Goal: Task Accomplishment & Management: Use online tool/utility

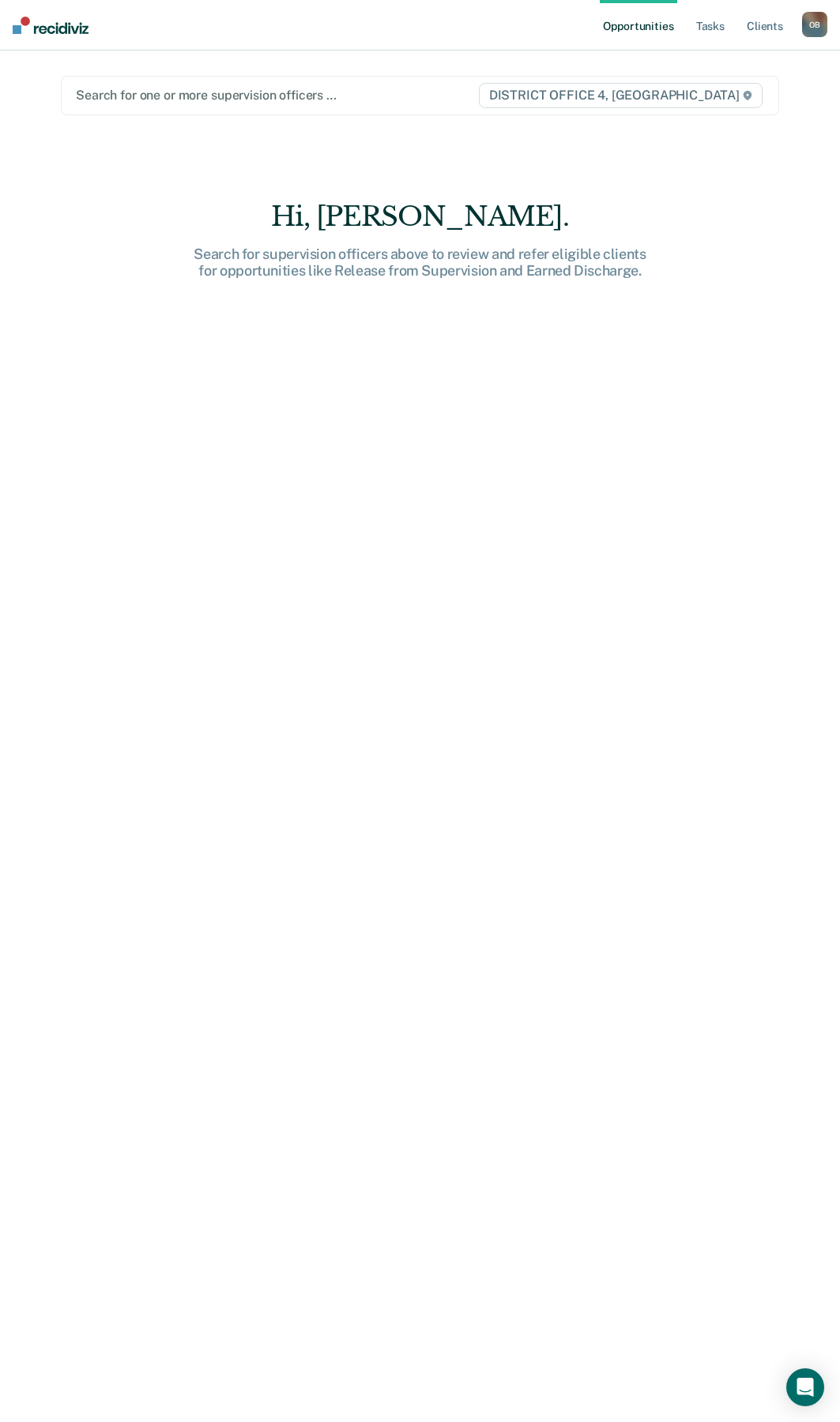
click at [647, 25] on link "Opportunities" at bounding box center [637, 25] width 76 height 51
click at [197, 114] on div "Search for one or more supervision officers … DISTRICT OFFICE 4, [GEOGRAPHIC_DA…" at bounding box center [420, 94] width 718 height 39
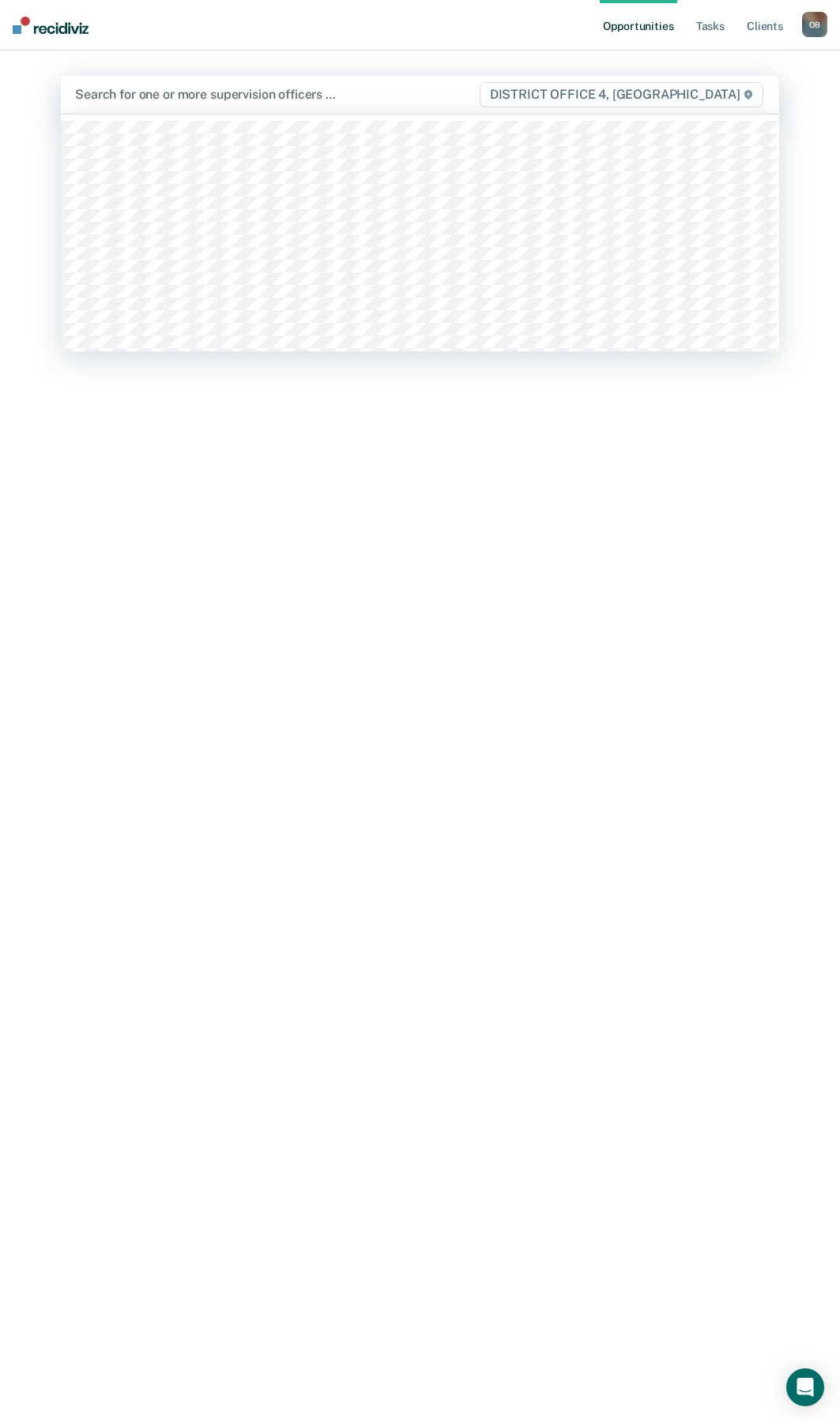
click at [194, 94] on div at bounding box center [277, 94] width 403 height 18
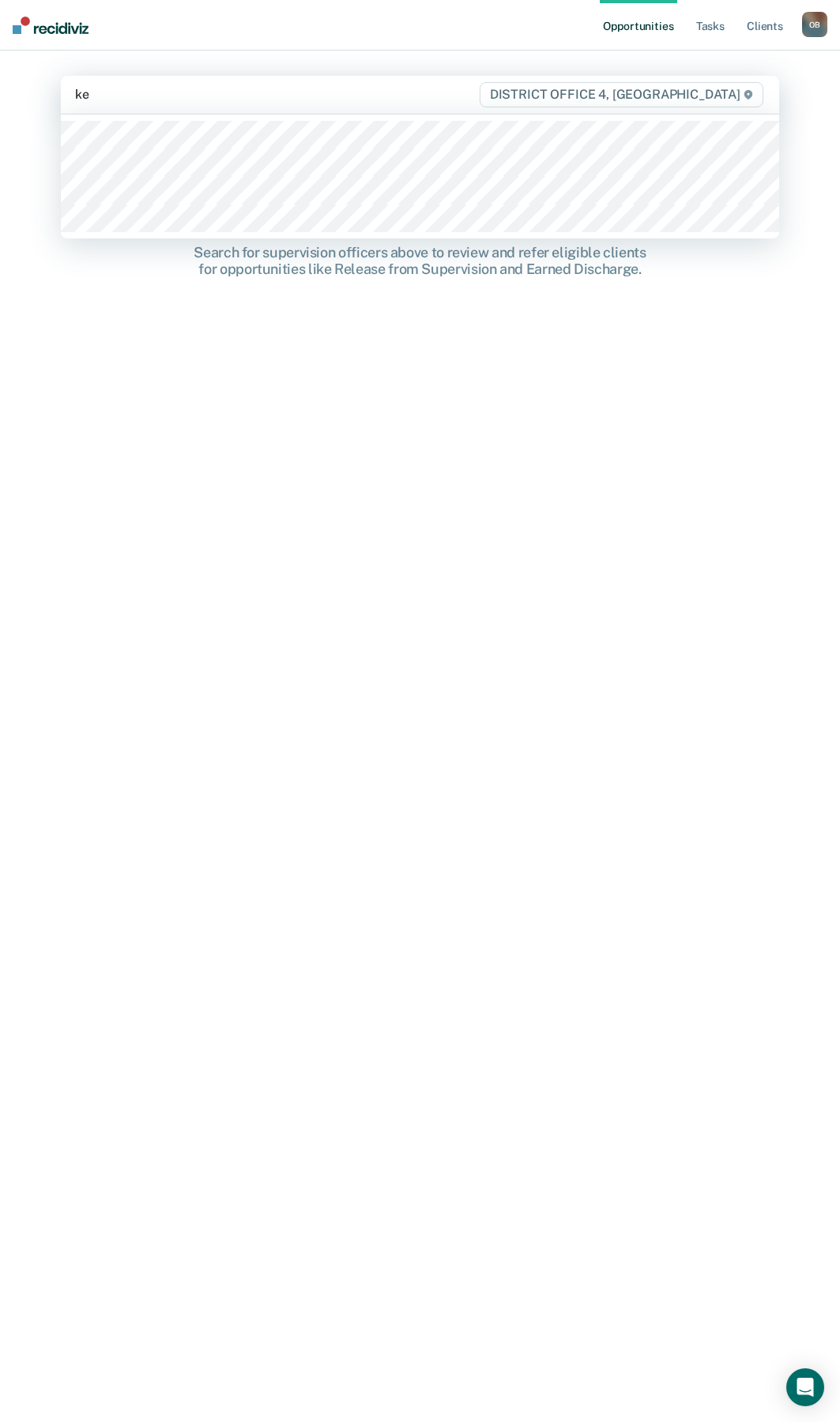
type input "kel"
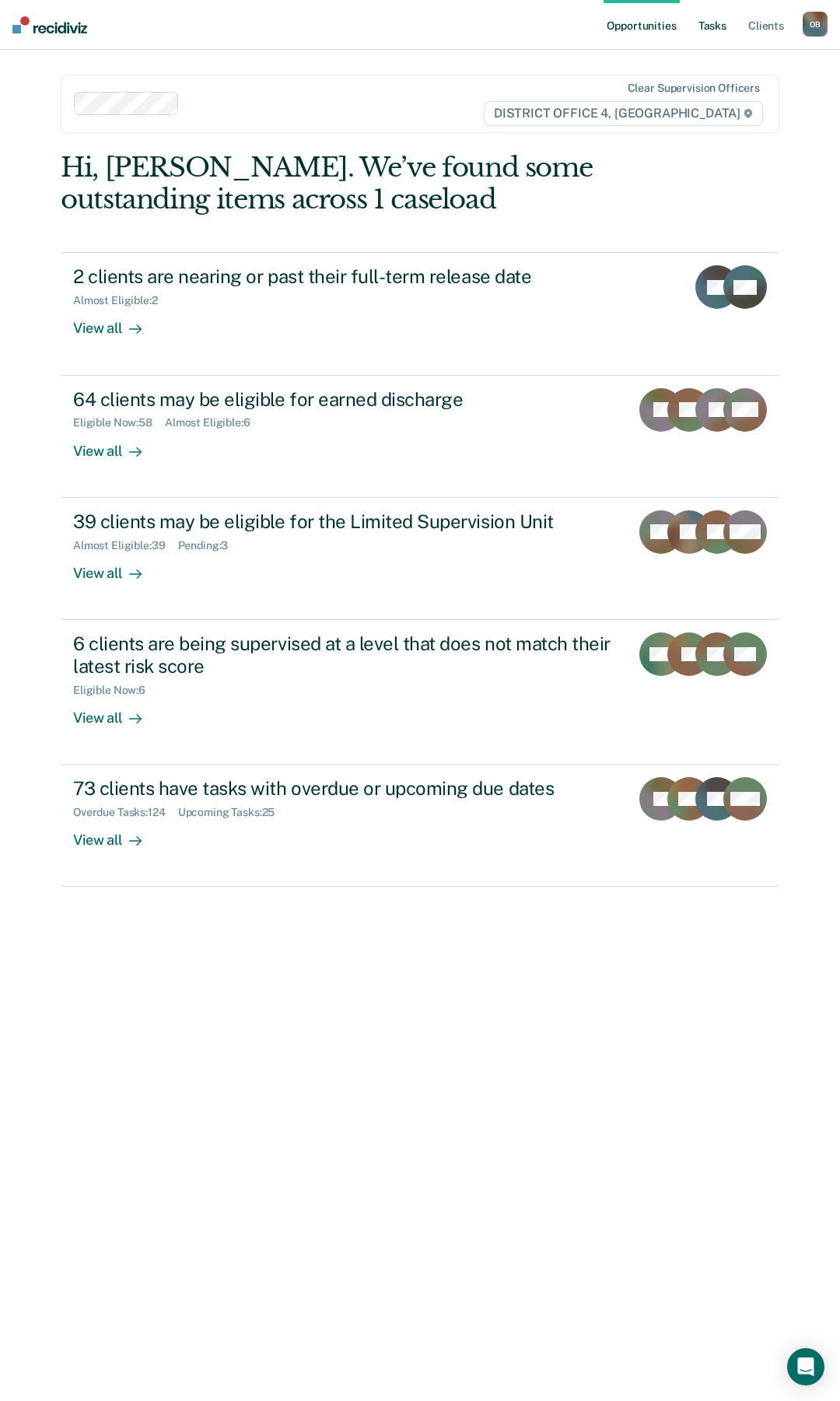
click at [710, 21] on link "Tasks" at bounding box center [713, 25] width 34 height 50
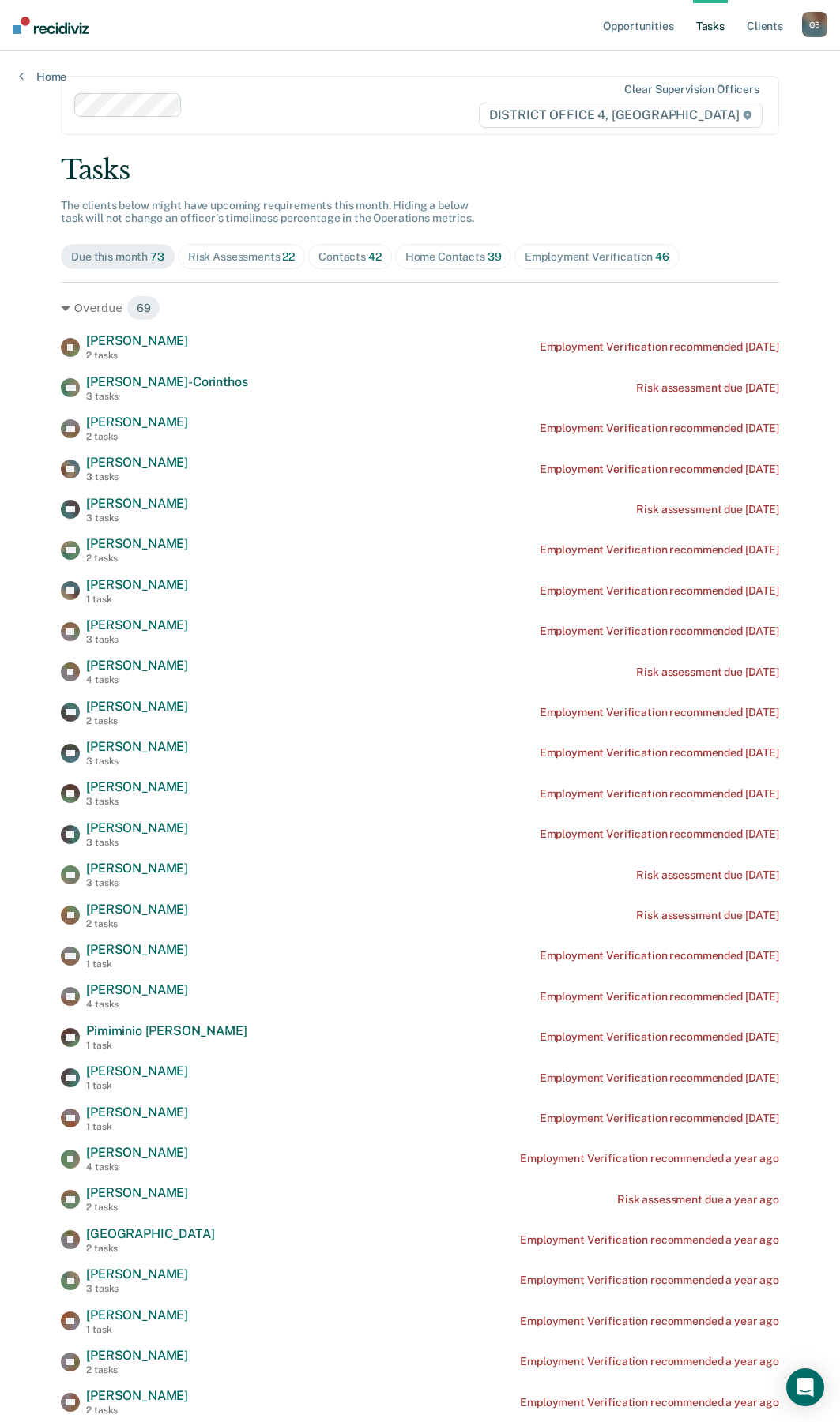
click at [430, 252] on div "Home Contacts 39" at bounding box center [453, 257] width 96 height 14
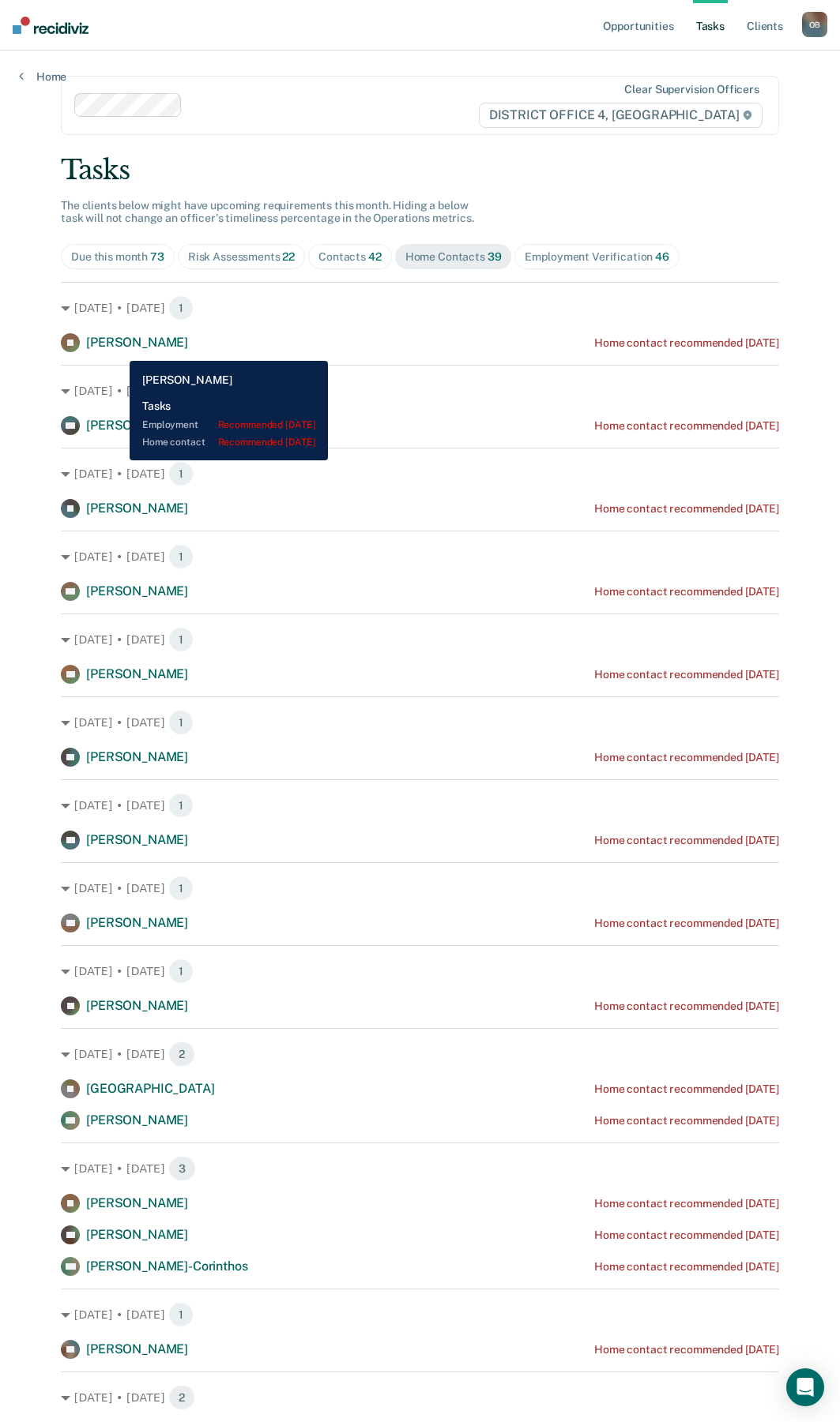
click at [118, 349] on span "[PERSON_NAME]" at bounding box center [137, 342] width 102 height 15
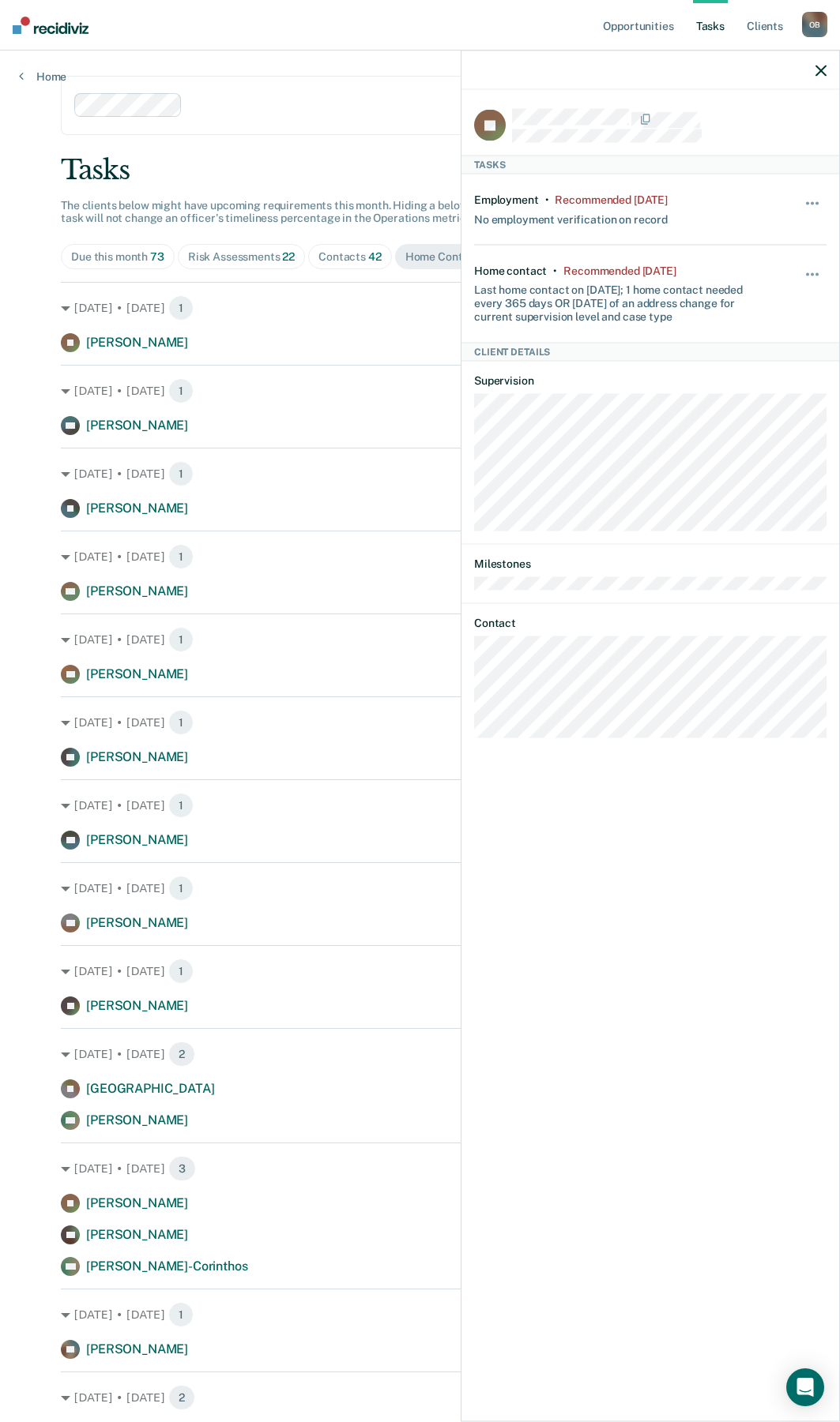
click at [822, 69] on icon "button" at bounding box center [821, 70] width 11 height 11
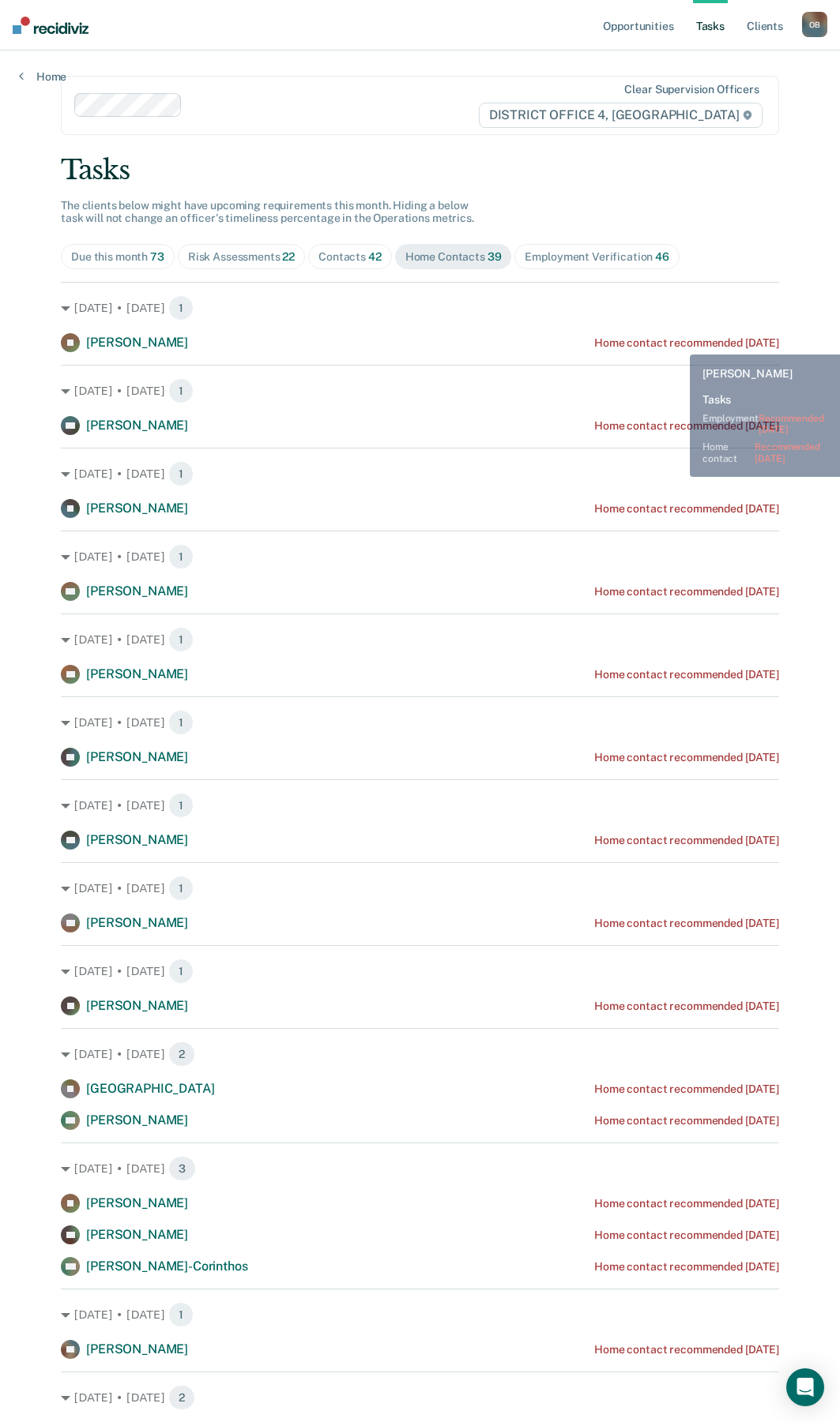
click at [677, 342] on div "Home contact recommended [DATE]" at bounding box center [687, 343] width 185 height 14
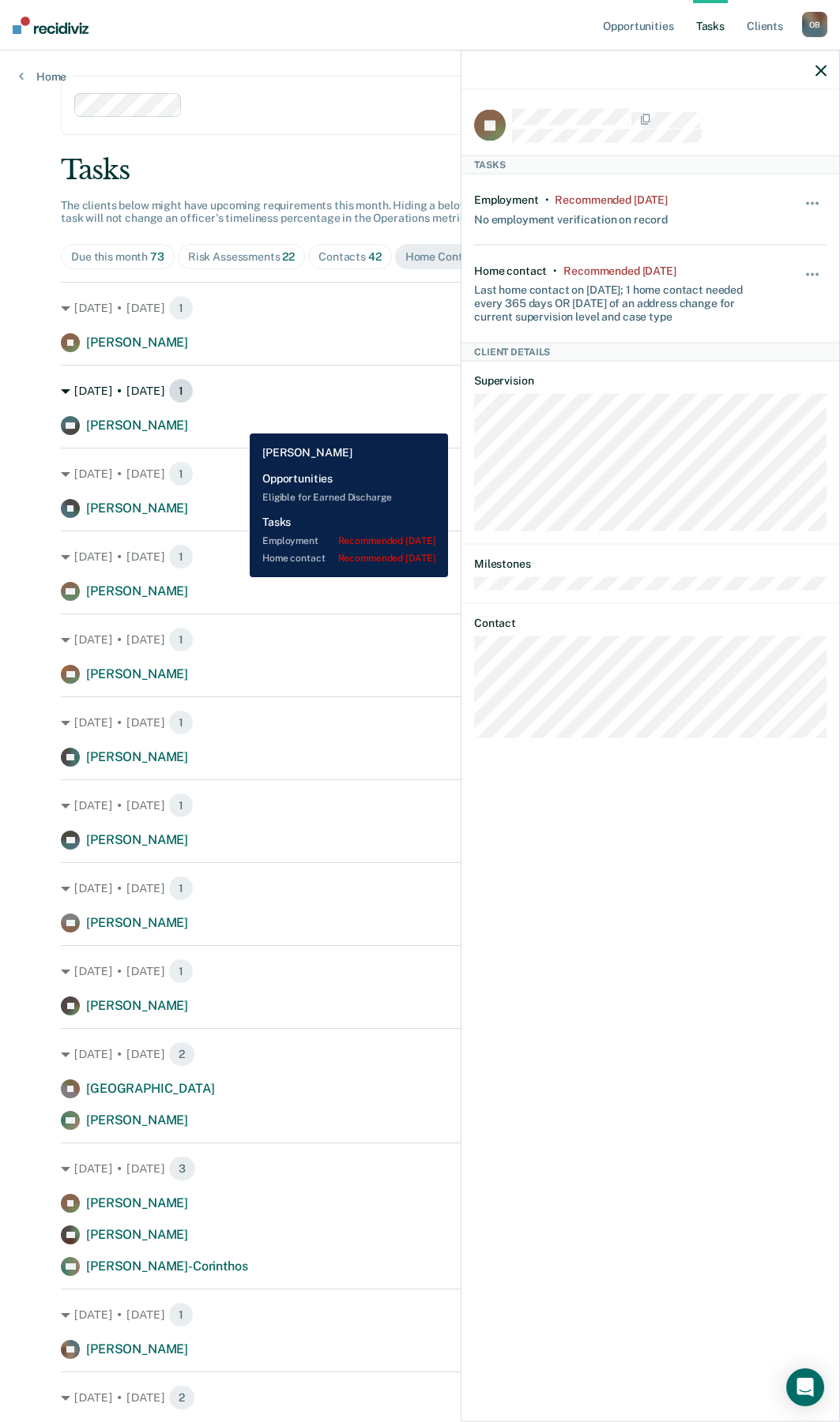
click at [277, 391] on div "[DATE] • [DATE] 1" at bounding box center [420, 391] width 718 height 25
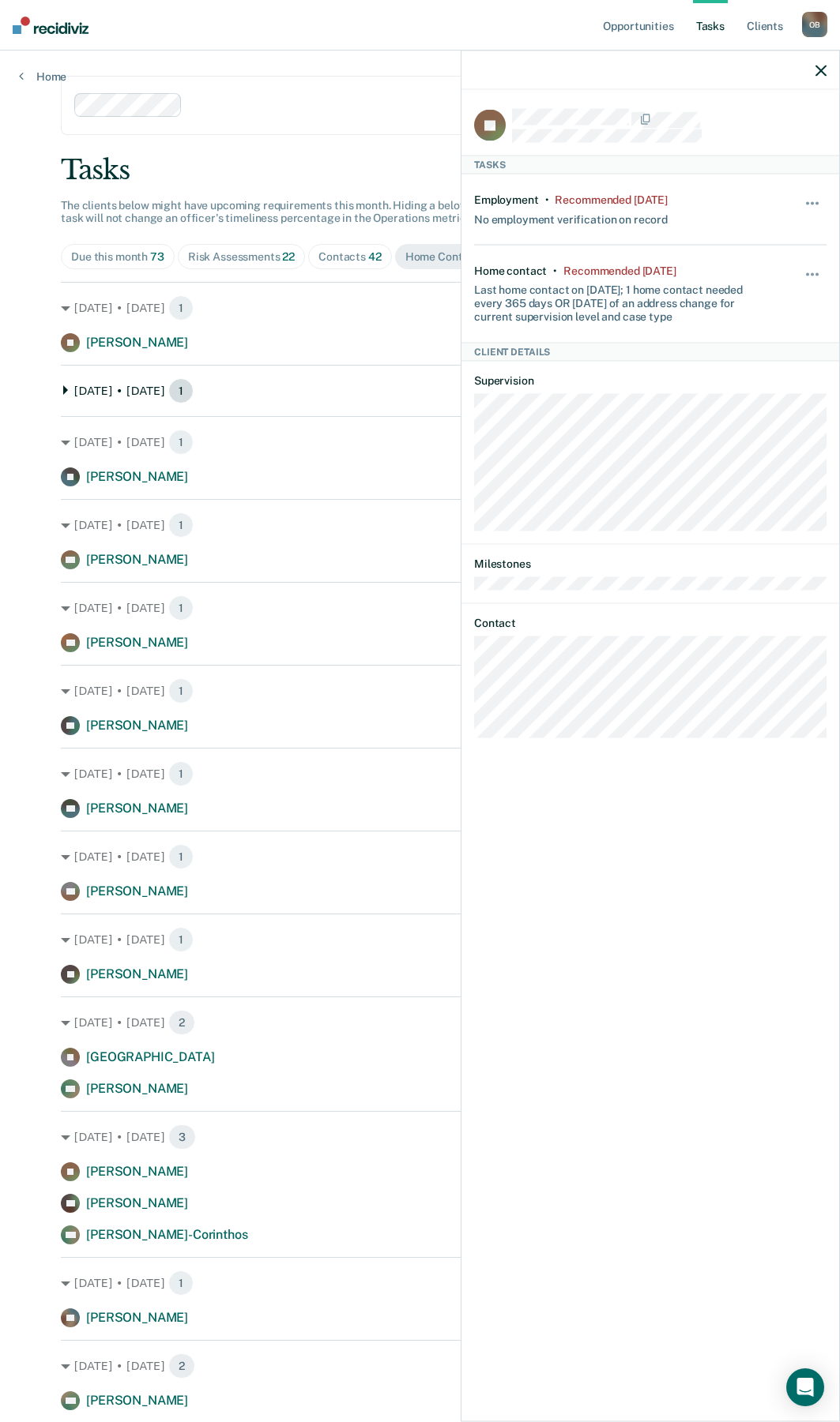
click at [277, 391] on div "[DATE] • [DATE] 1" at bounding box center [420, 391] width 718 height 25
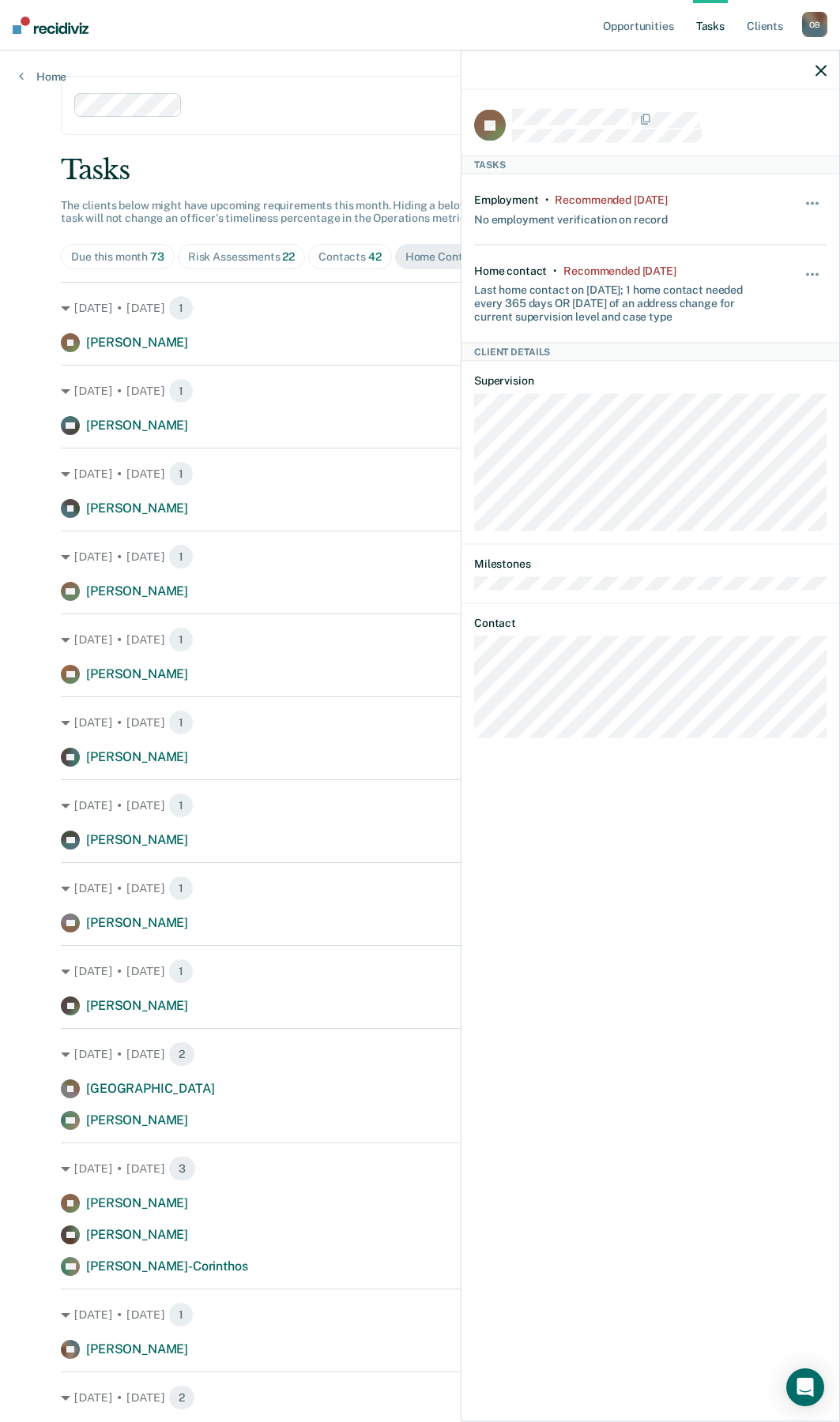
click at [818, 72] on icon "button" at bounding box center [821, 70] width 11 height 11
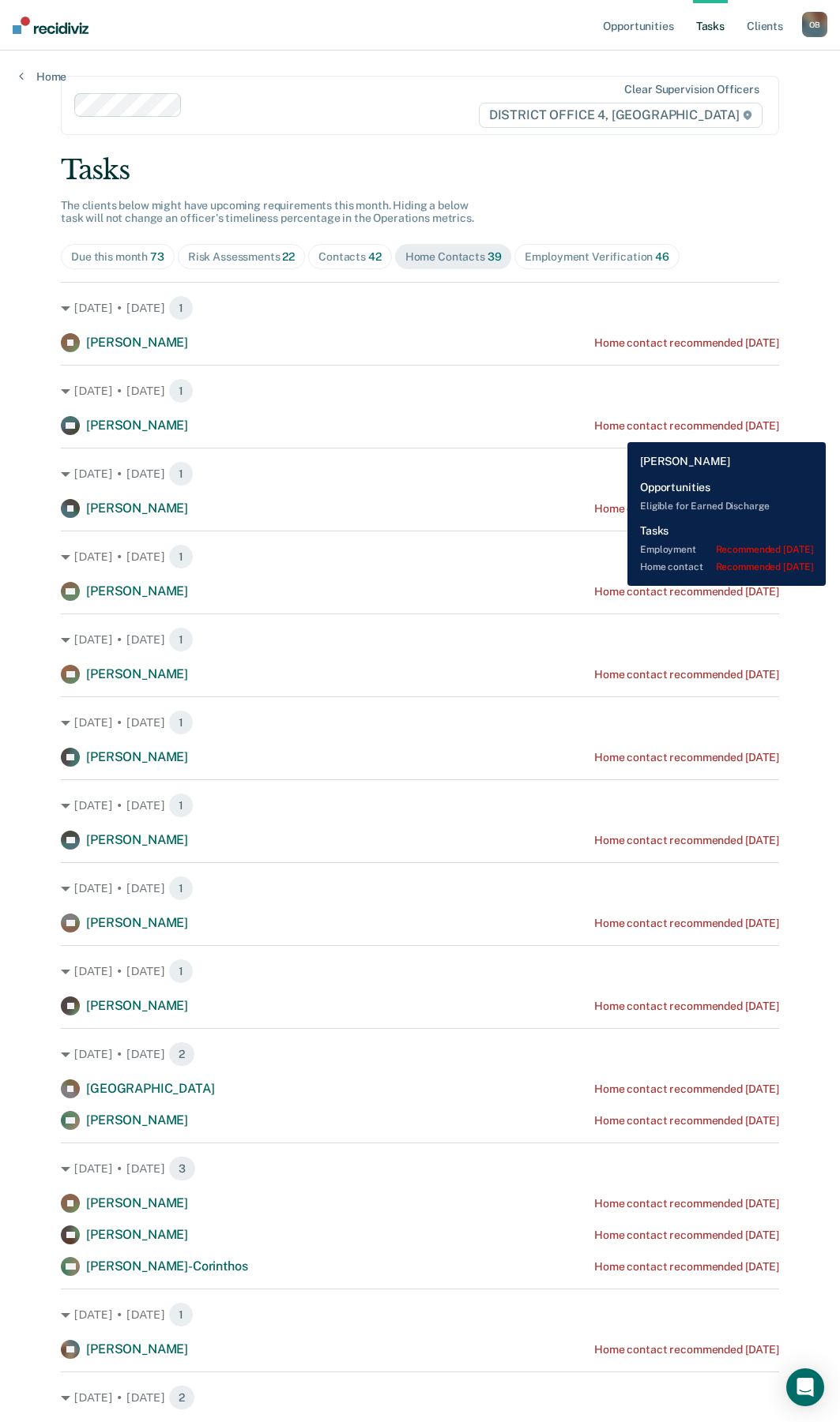
click at [616, 430] on div "Home contact recommended [DATE]" at bounding box center [687, 426] width 185 height 14
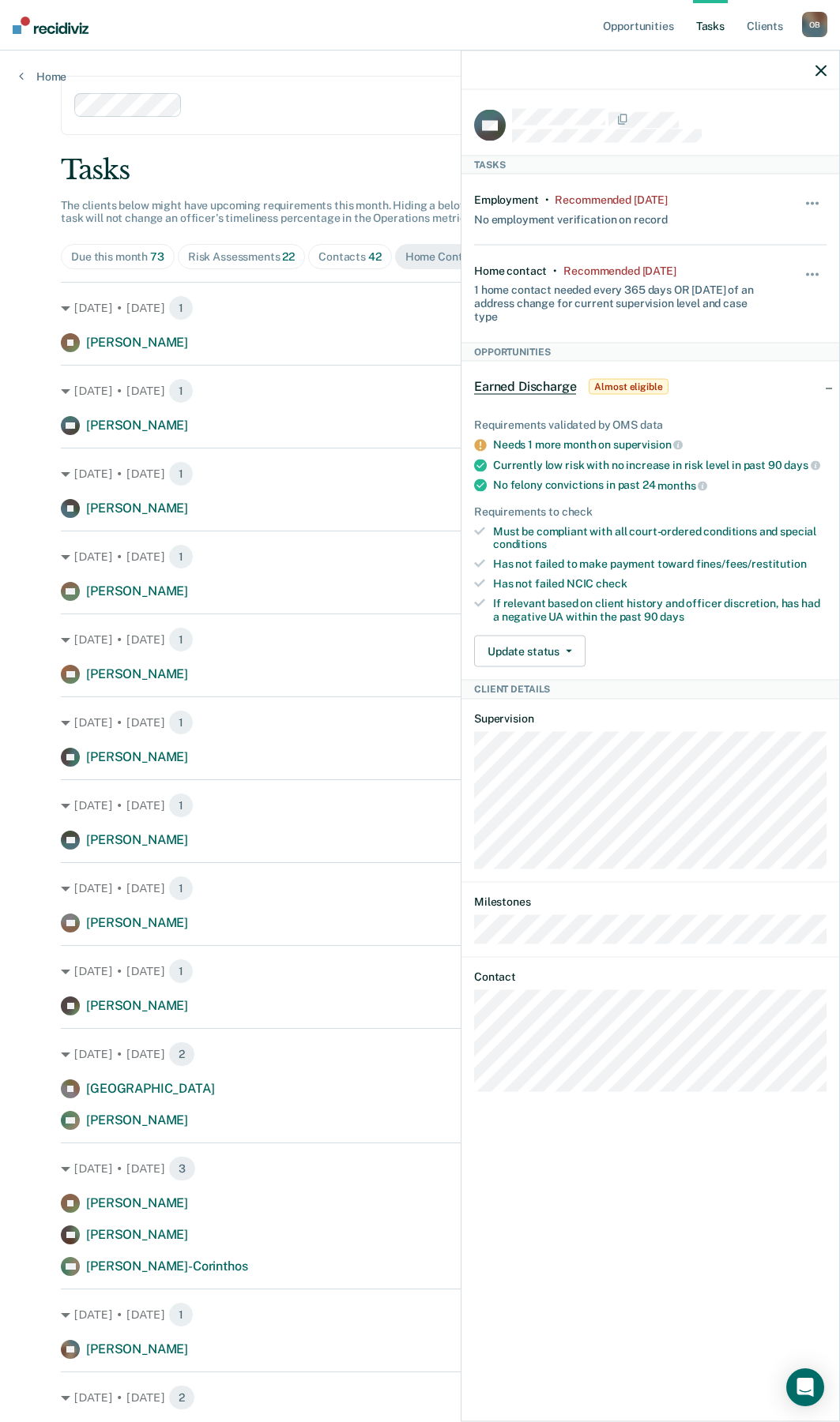
click at [829, 64] on div at bounding box center [650, 70] width 378 height 39
click at [827, 70] on div at bounding box center [650, 70] width 378 height 39
click at [817, 73] on icon "button" at bounding box center [821, 70] width 11 height 11
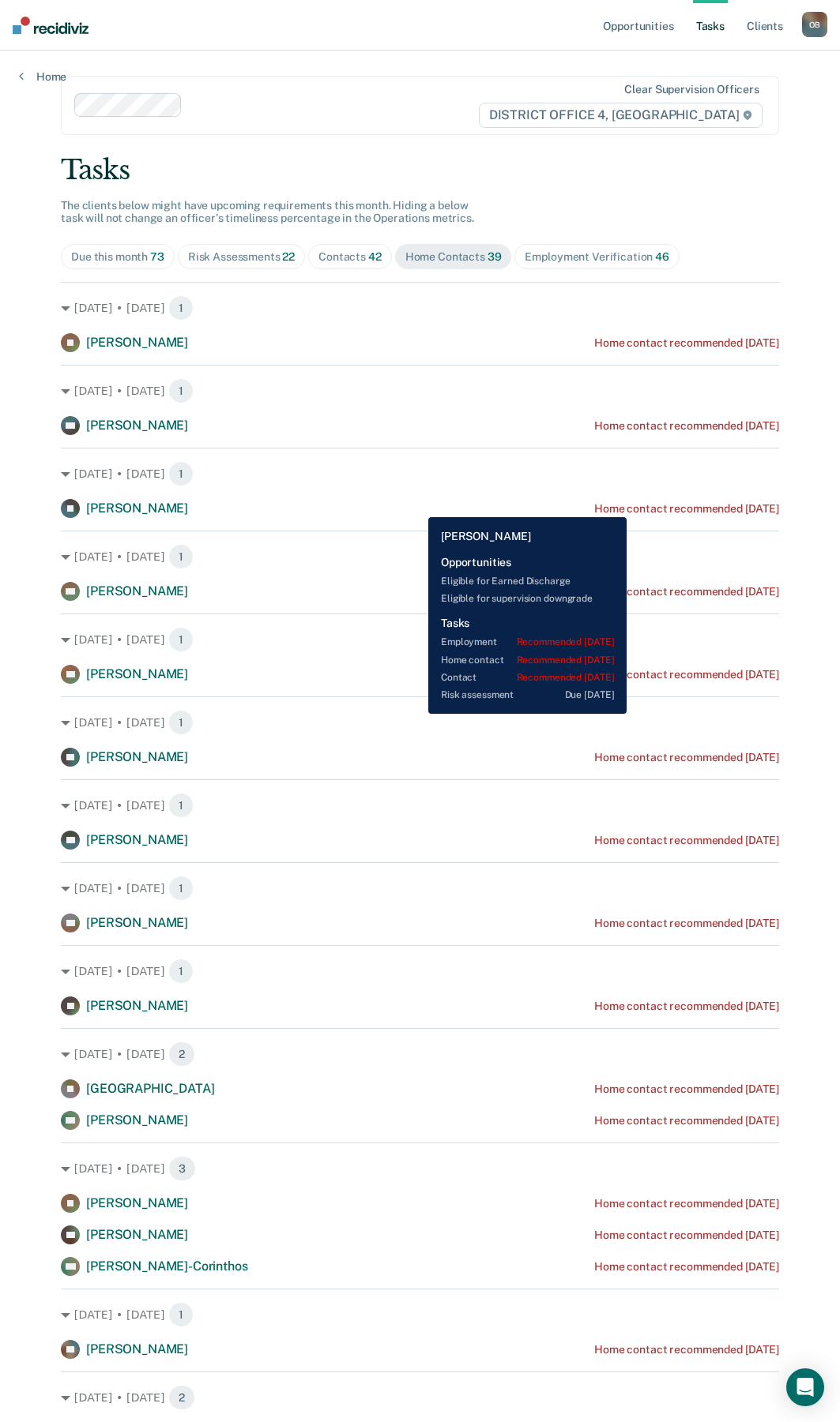
click at [657, 506] on div "Home contact recommended [DATE]" at bounding box center [687, 509] width 185 height 14
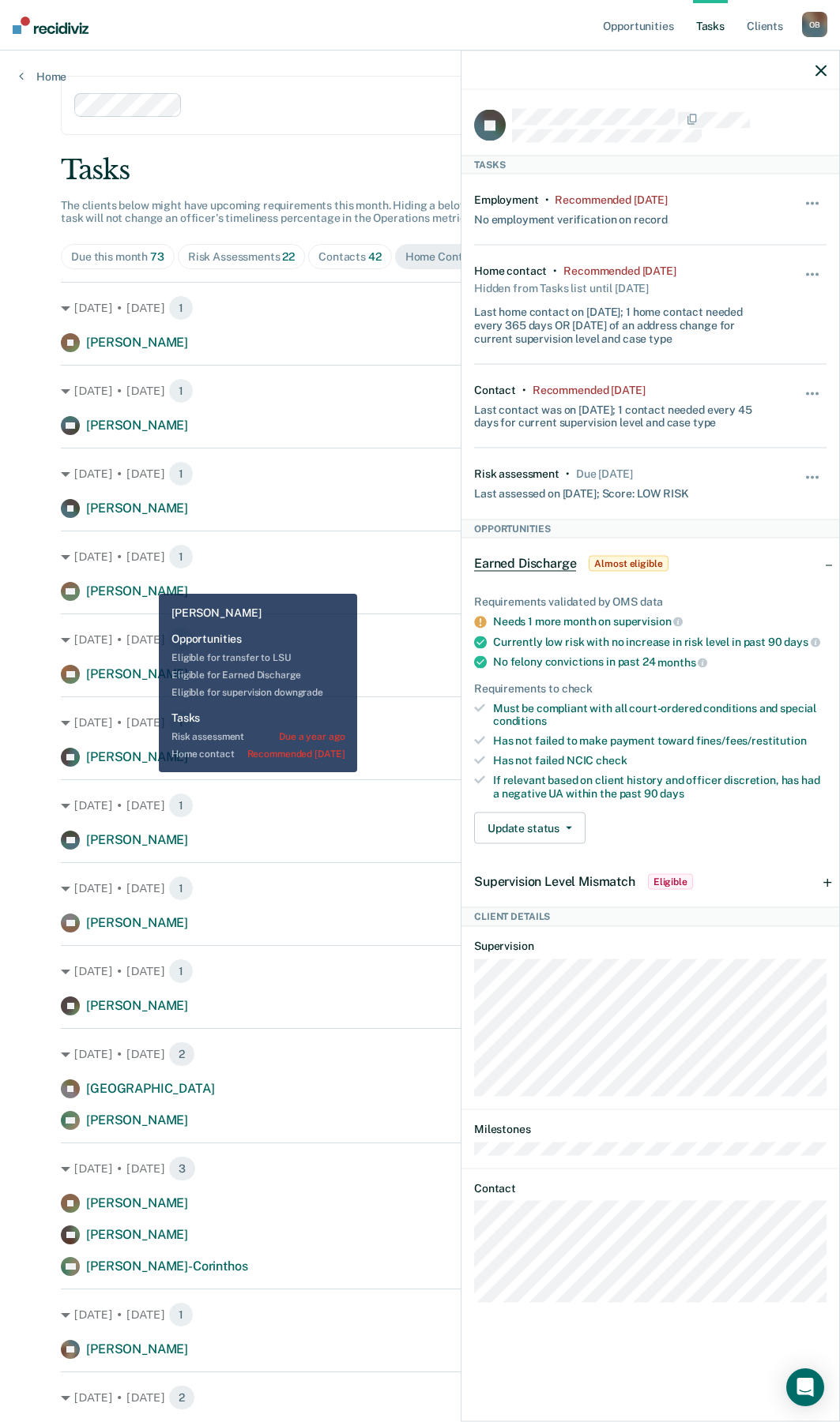
click at [137, 581] on div "[DATE] • [DATE] 1 KA [PERSON_NAME] Home contact recommended [DATE]" at bounding box center [420, 565] width 718 height 70
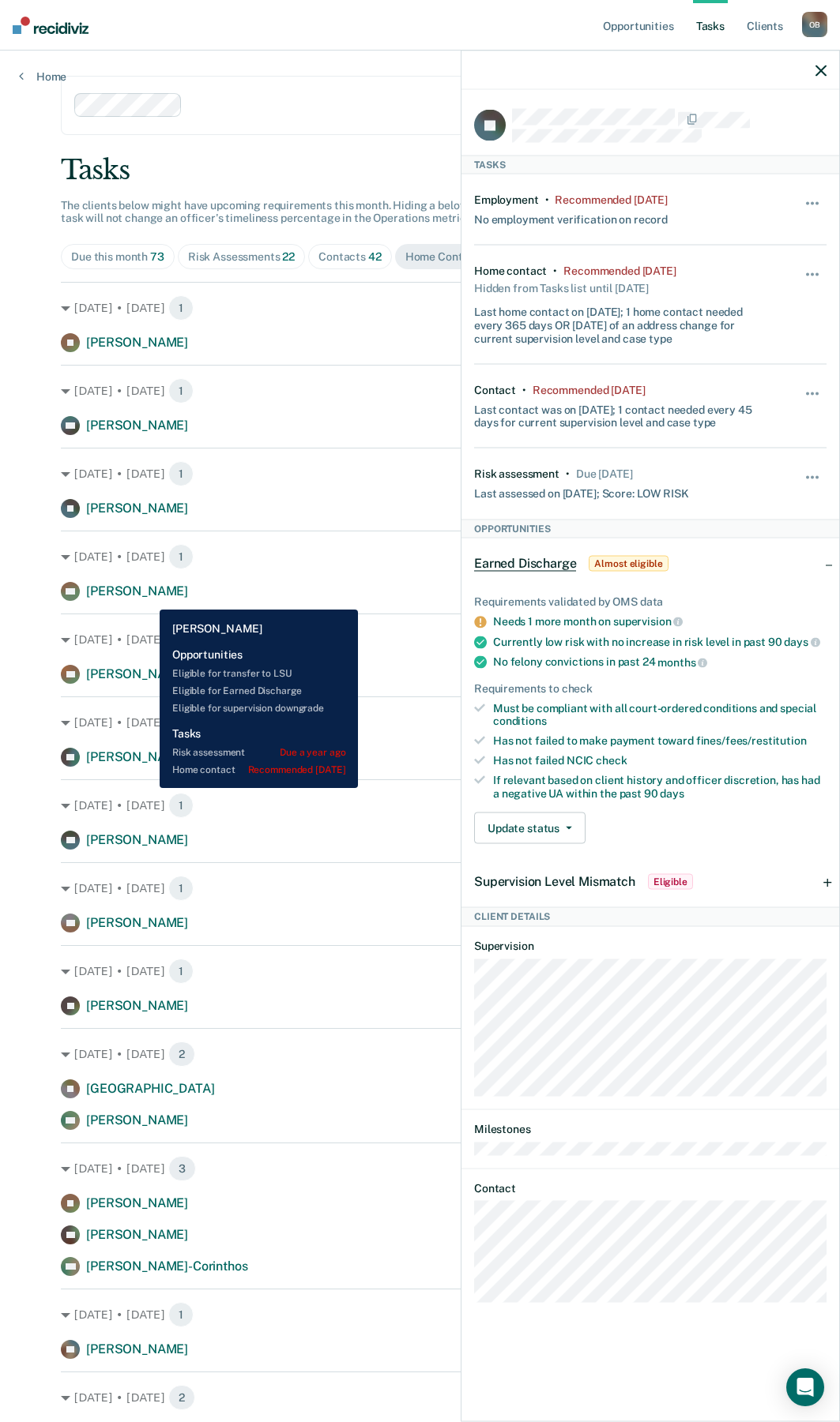
click at [148, 597] on span "[PERSON_NAME]" at bounding box center [137, 591] width 102 height 15
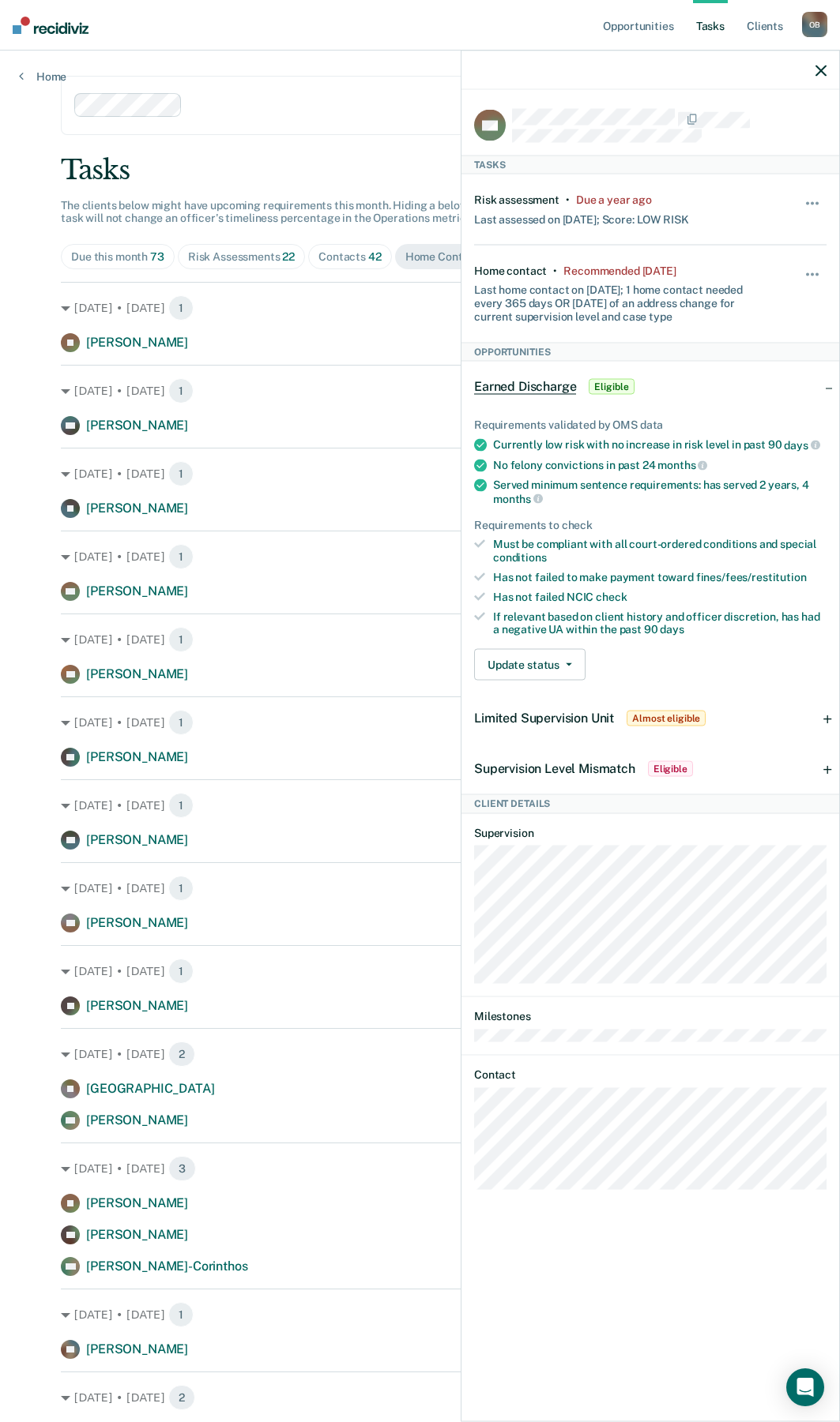
click at [822, 74] on icon "button" at bounding box center [821, 70] width 11 height 11
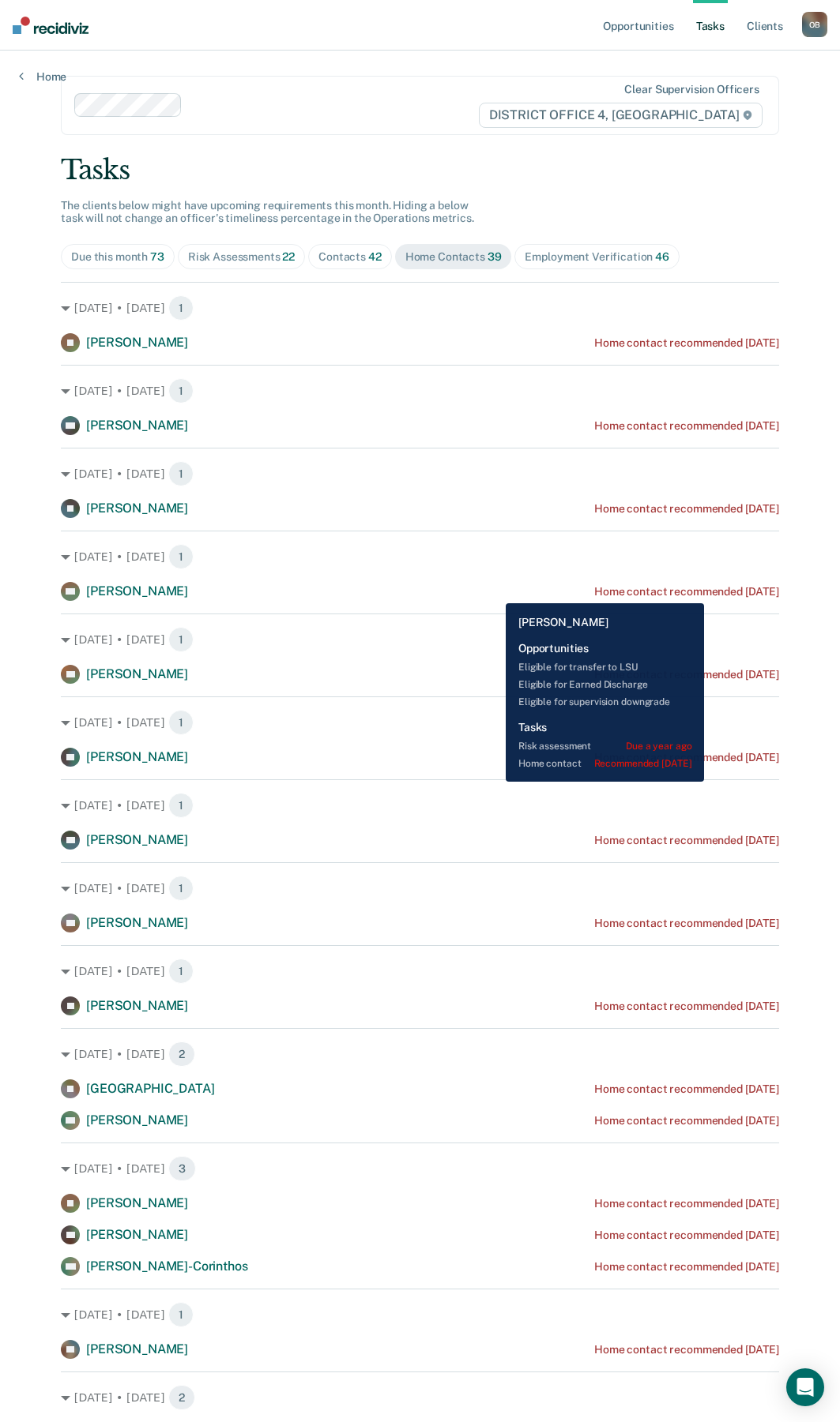
click at [735, 591] on div "Home contact recommended [DATE]" at bounding box center [687, 591] width 185 height 14
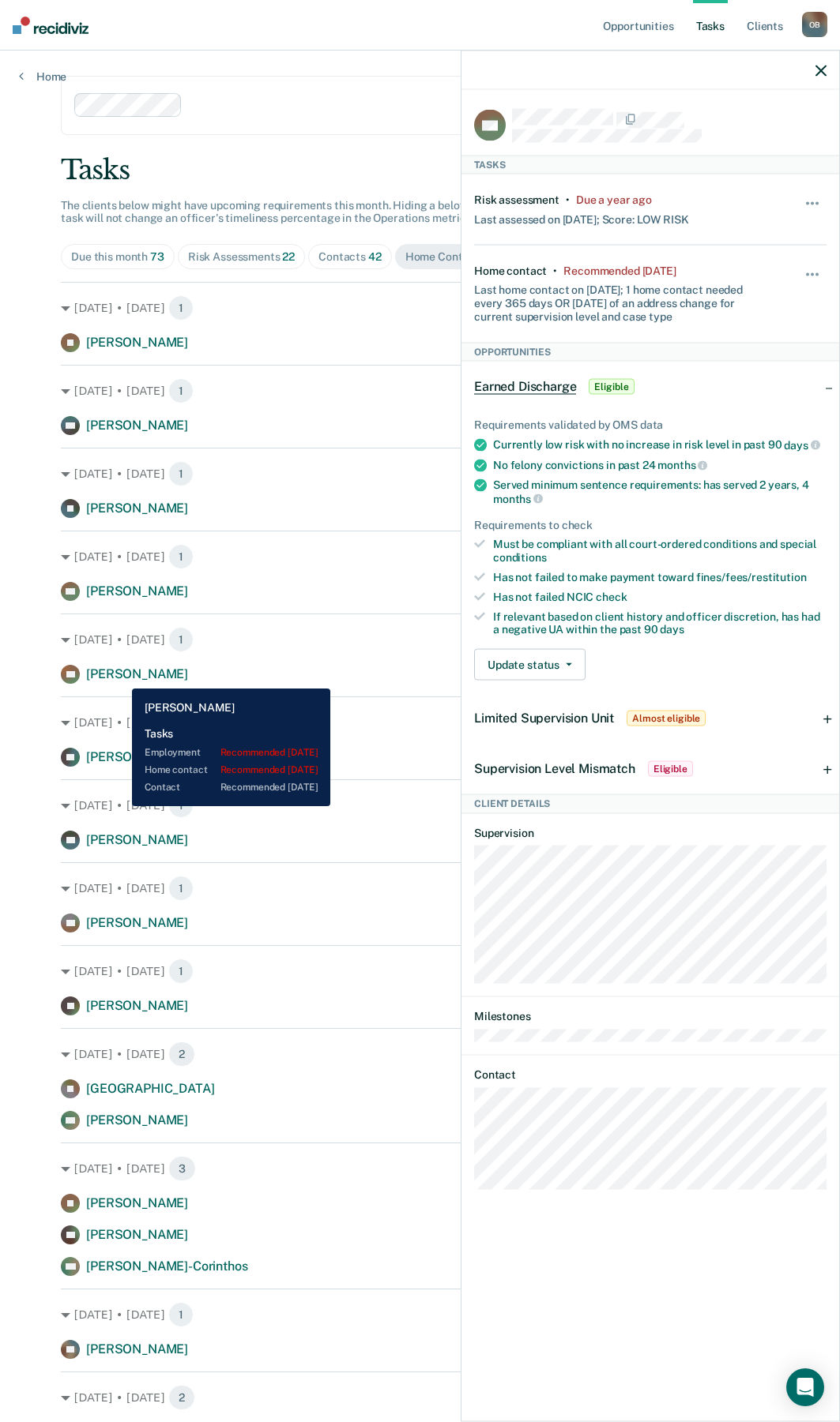
click at [120, 676] on span "[PERSON_NAME]" at bounding box center [137, 674] width 102 height 15
